Goal: Task Accomplishment & Management: Manage account settings

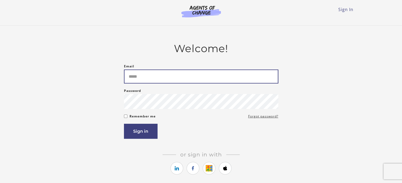
drag, startPoint x: 0, startPoint y: 0, endPoint x: 145, endPoint y: 77, distance: 164.4
click at [145, 77] on input "Email" at bounding box center [201, 77] width 154 height 14
type input "**********"
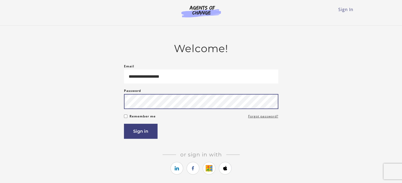
click at [124, 124] on button "Sign in" at bounding box center [141, 131] width 34 height 15
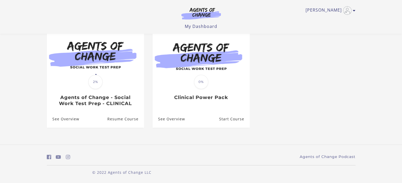
scroll to position [53, 0]
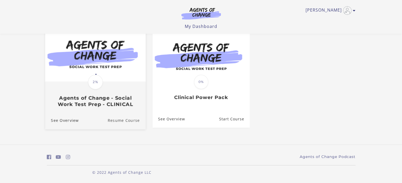
click at [120, 120] on link "Resume Course" at bounding box center [126, 121] width 38 height 18
